Goal: Information Seeking & Learning: Learn about a topic

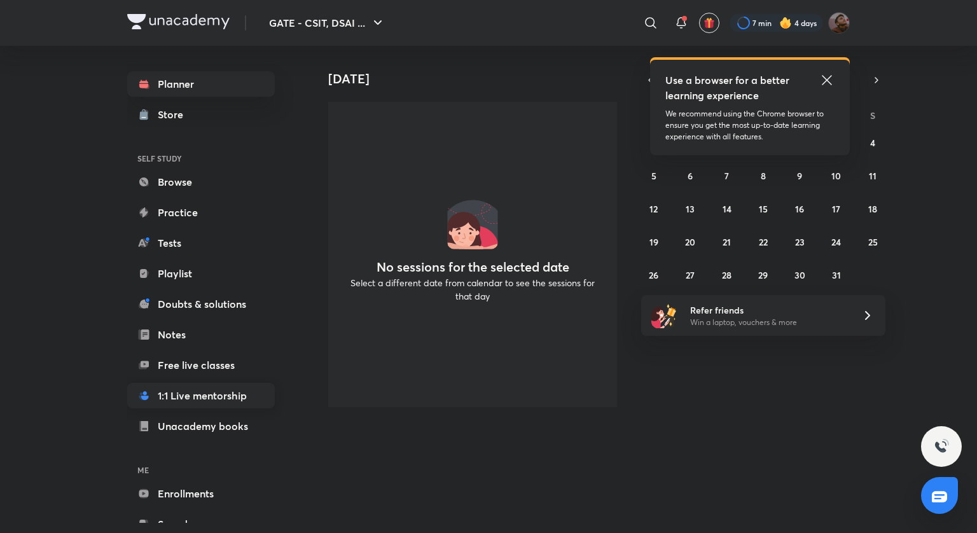
click at [168, 396] on link "1:1 Live mentorship" at bounding box center [201, 395] width 148 height 25
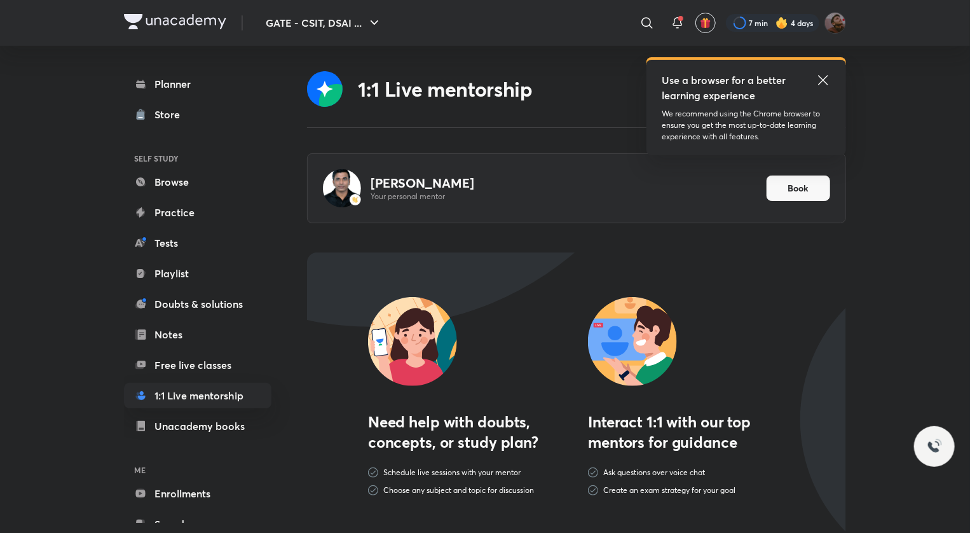
click at [822, 82] on icon at bounding box center [823, 80] width 10 height 10
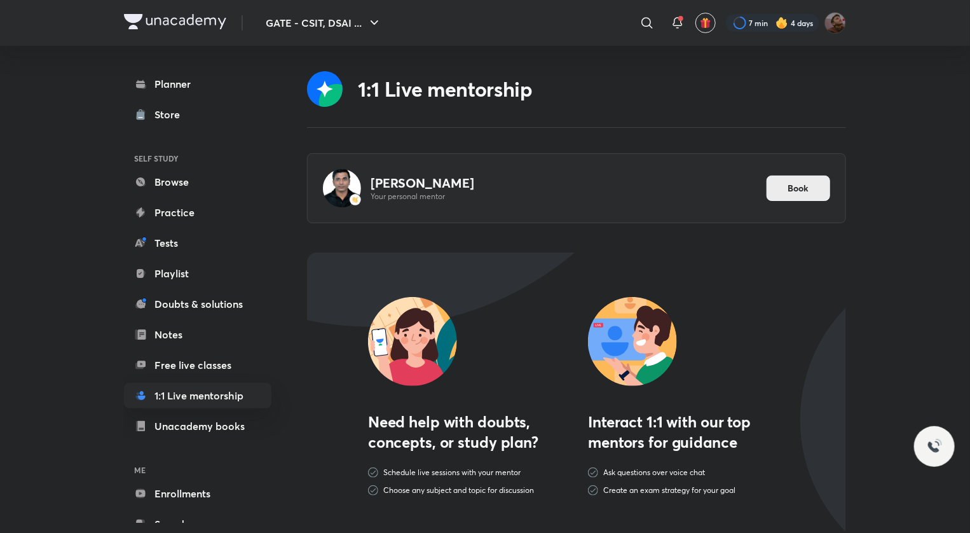
click at [784, 182] on button "Book" at bounding box center [799, 188] width 64 height 25
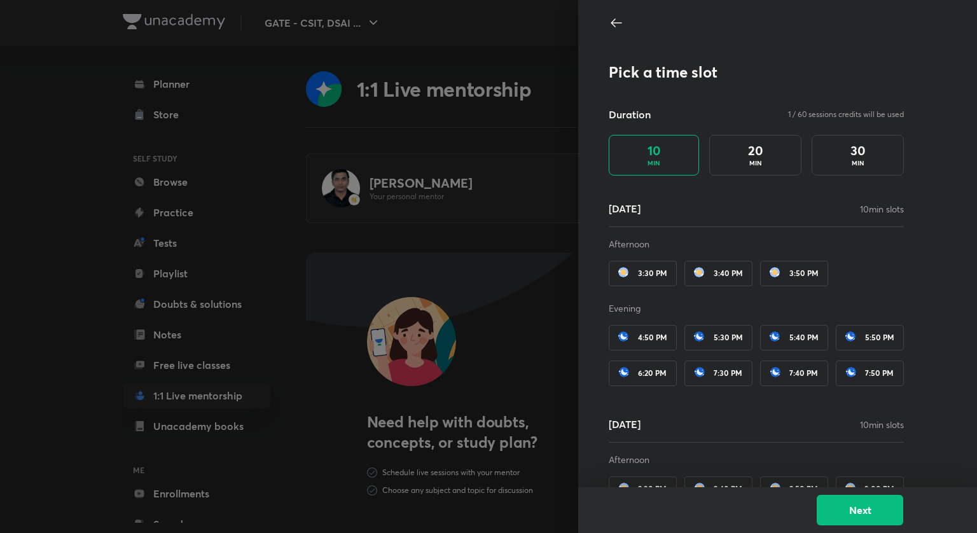
scroll to position [15, 0]
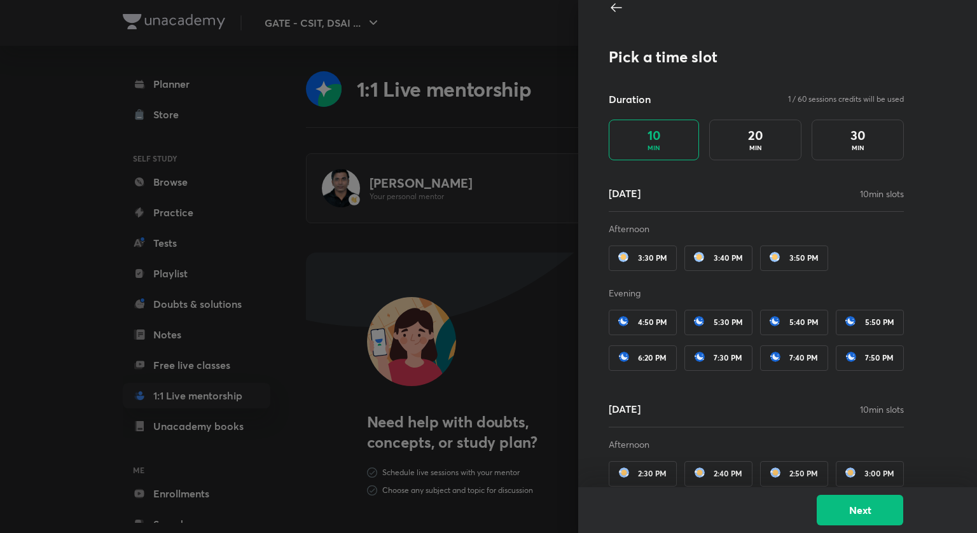
click at [857, 137] on div "30 MIN" at bounding box center [857, 140] width 92 height 41
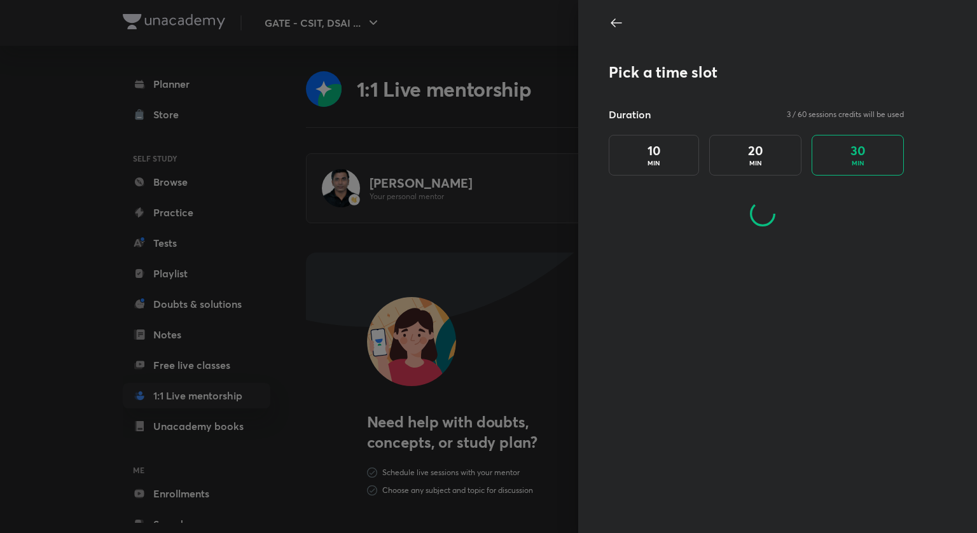
click at [676, 159] on div "10 MIN" at bounding box center [654, 155] width 90 height 41
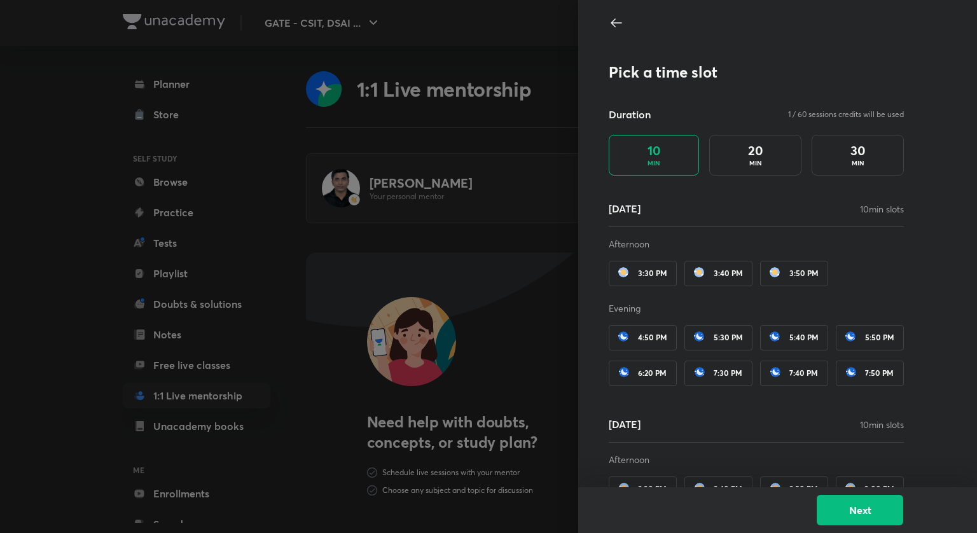
click at [617, 22] on div at bounding box center [756, 23] width 295 height 17
click at [610, 22] on icon at bounding box center [616, 22] width 15 height 15
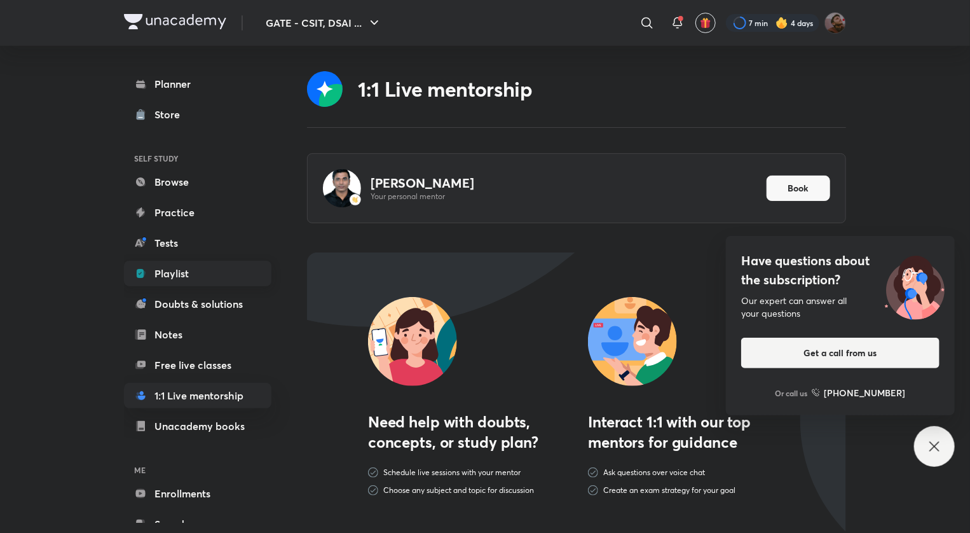
click at [168, 270] on link "Playlist" at bounding box center [198, 273] width 148 height 25
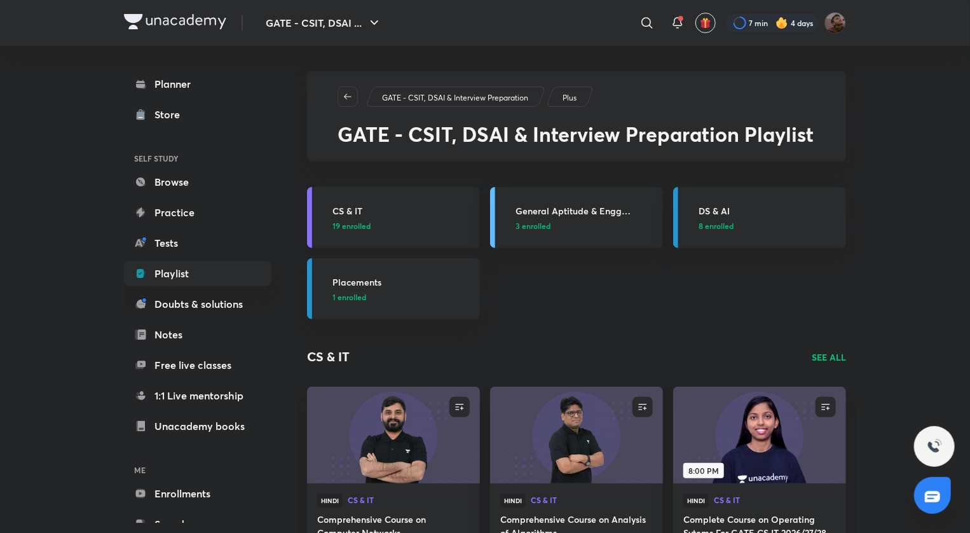
click at [345, 214] on h3 "CS & IT" at bounding box center [403, 210] width 140 height 13
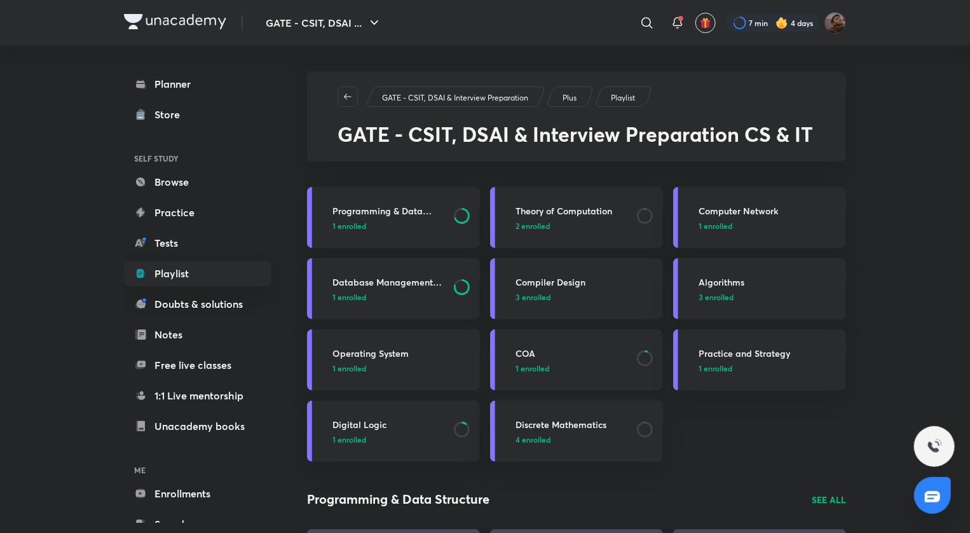
click at [524, 348] on h3 "COA" at bounding box center [573, 353] width 114 height 13
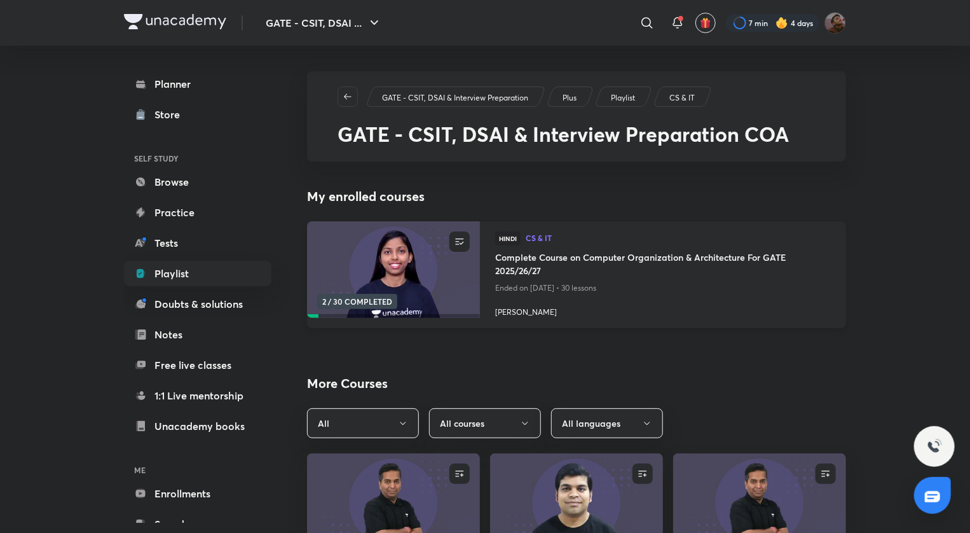
click at [559, 257] on h4 "Complete Course on Computer Organization & Architecture For GATE 2025/26/27" at bounding box center [663, 265] width 336 height 29
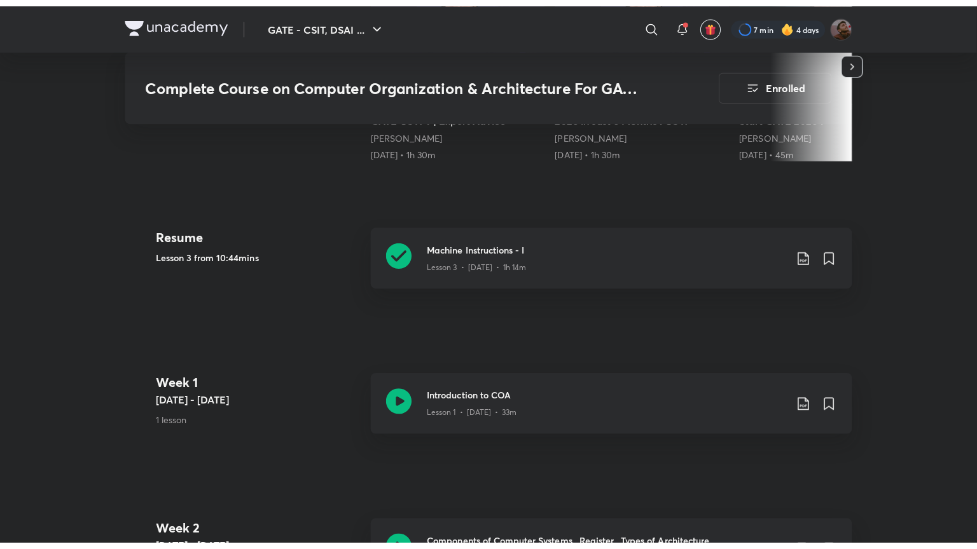
scroll to position [547, 0]
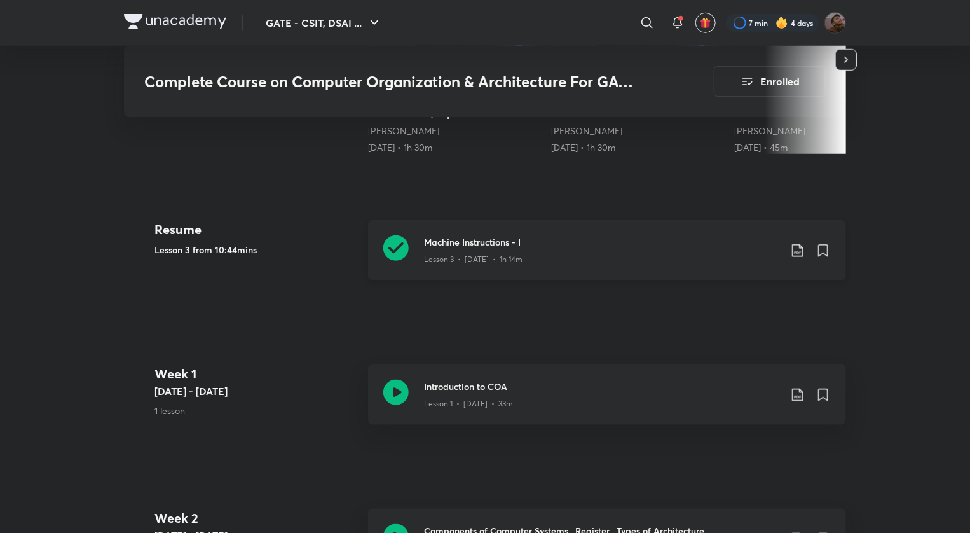
click at [390, 247] on icon at bounding box center [395, 247] width 25 height 25
